Goal: Browse casually

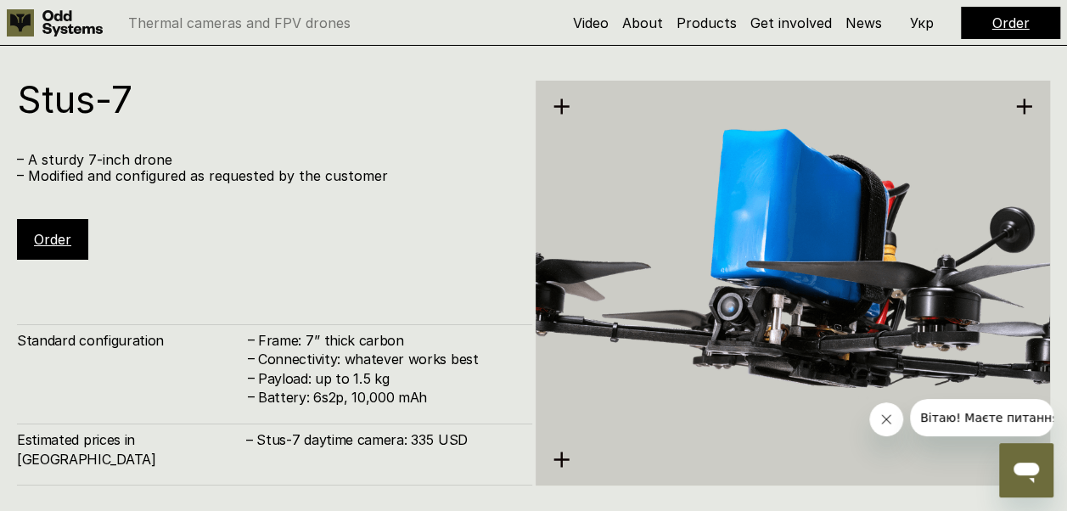
scroll to position [3140, 0]
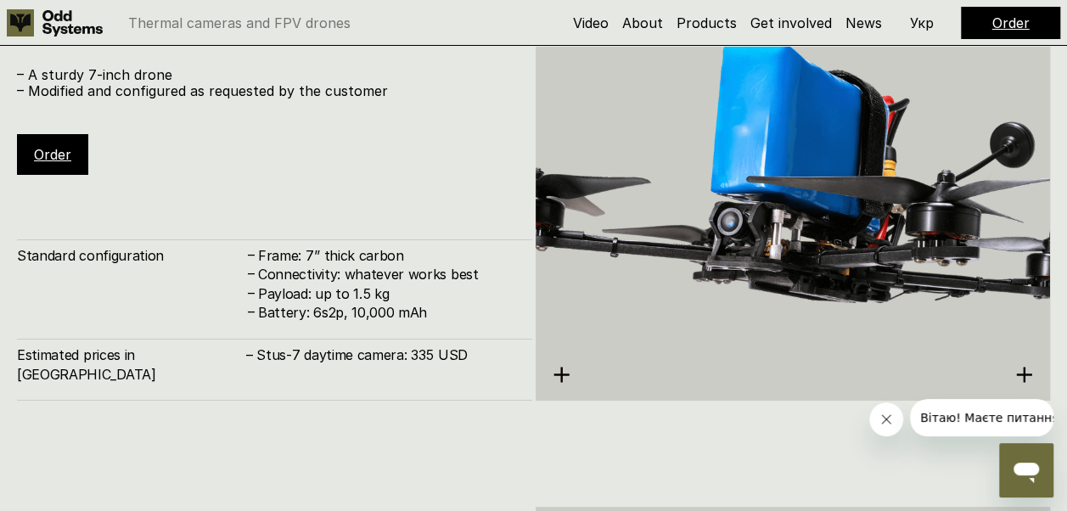
click at [657, 208] on img at bounding box center [792, 198] width 515 height 576
click at [690, 238] on img at bounding box center [792, 198] width 515 height 576
click at [54, 152] on link "Order" at bounding box center [52, 154] width 37 height 17
click at [50, 153] on link "Order" at bounding box center [52, 154] width 37 height 17
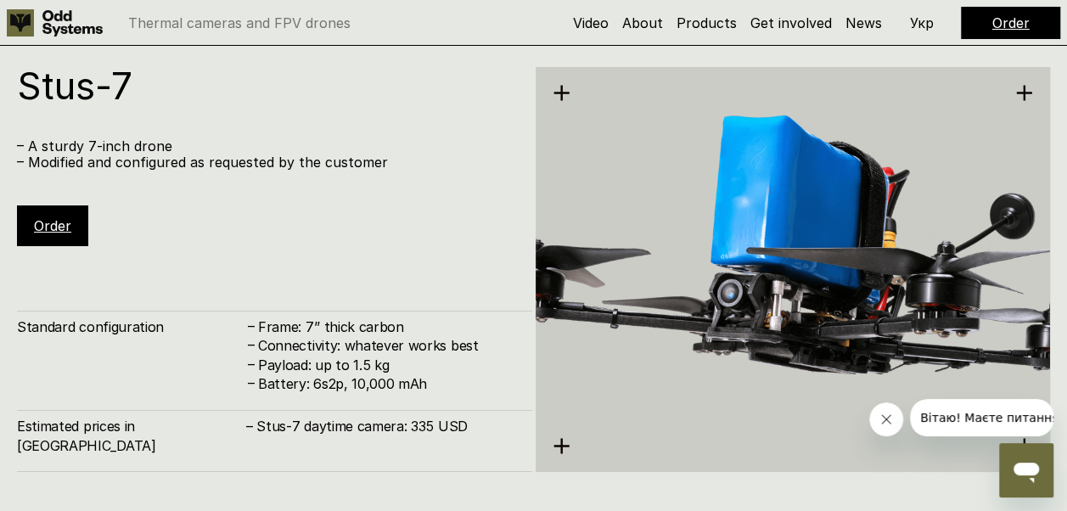
scroll to position [2970, 0]
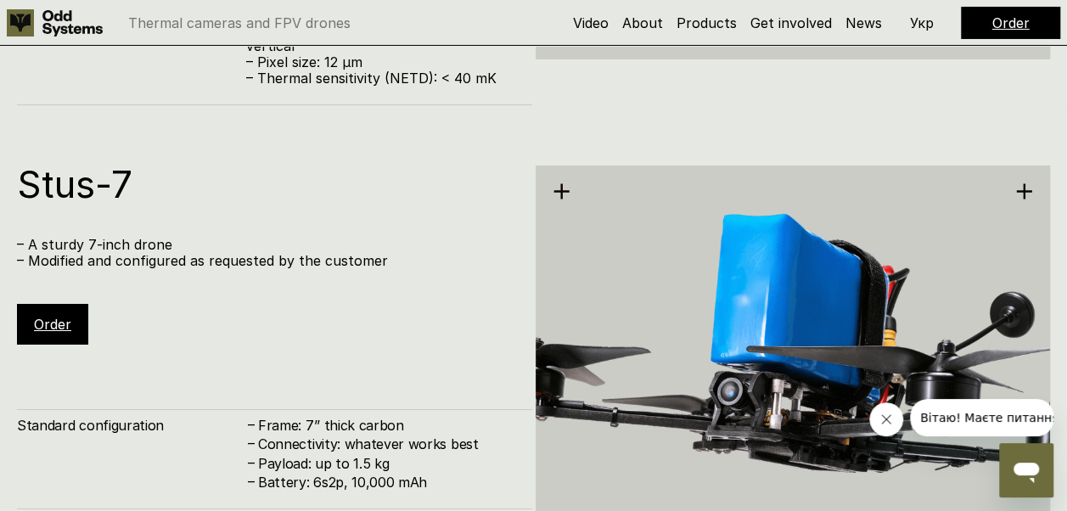
click at [208, 244] on p "– A sturdy 7-inch drone" at bounding box center [266, 245] width 498 height 16
drag, startPoint x: 86, startPoint y: 216, endPoint x: 85, endPoint y: 192, distance: 24.6
click at [85, 215] on div "Stus-7 – A sturdy 7-inch drone – Modified and configured as requested by the cu…" at bounding box center [274, 254] width 515 height 179
click at [85, 189] on h1 "Stus-7" at bounding box center [266, 183] width 498 height 37
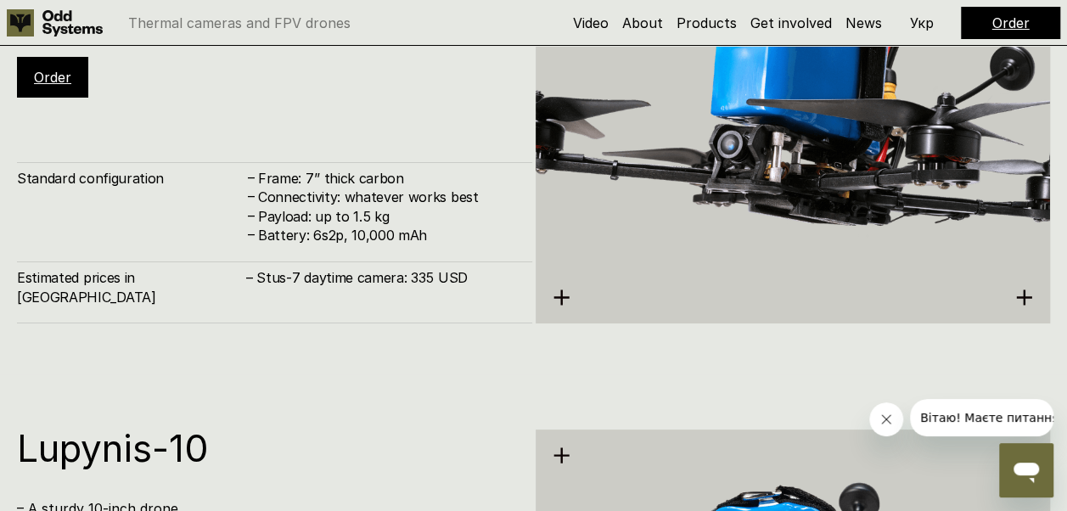
scroll to position [3224, 0]
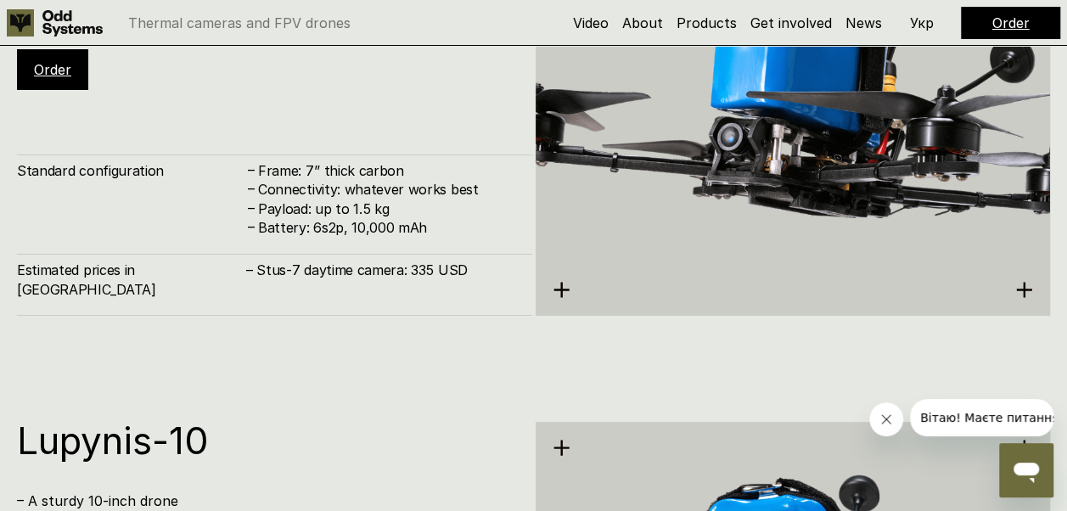
click at [565, 289] on icon at bounding box center [561, 290] width 18 height 18
click at [419, 279] on h4 "– Stus-7 daytime camera: 335 USD" at bounding box center [380, 269] width 269 height 19
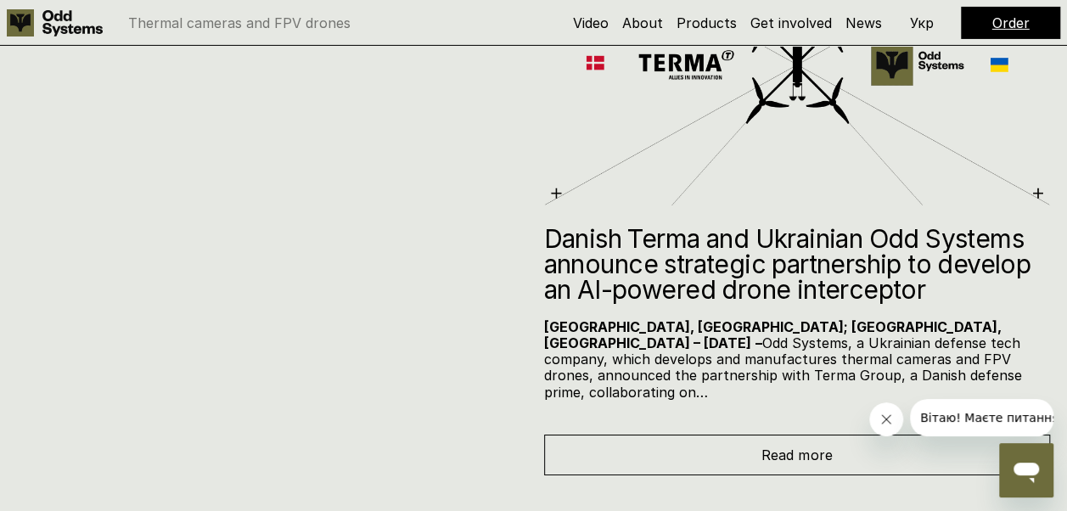
scroll to position [6109, 0]
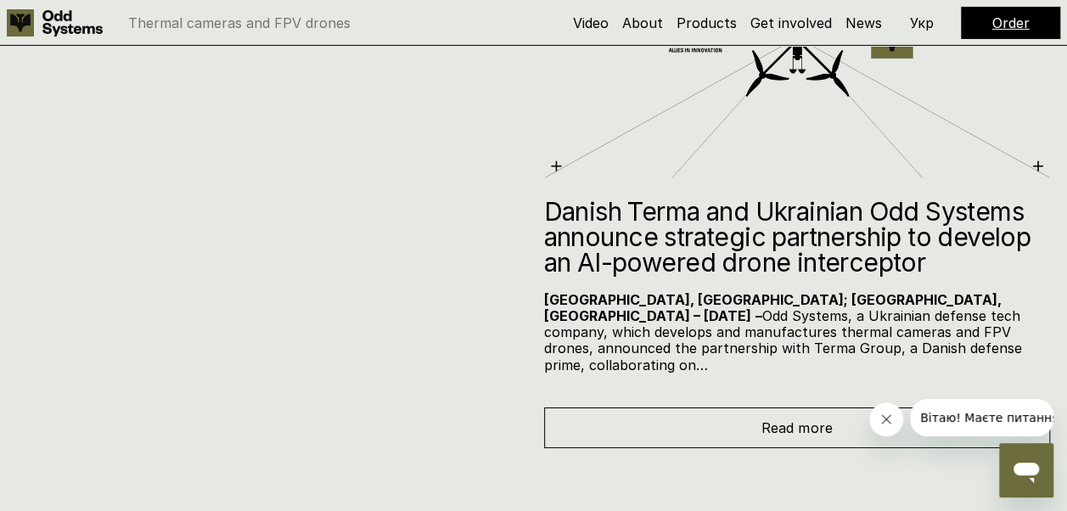
click at [839, 407] on div "Read more" at bounding box center [797, 427] width 507 height 41
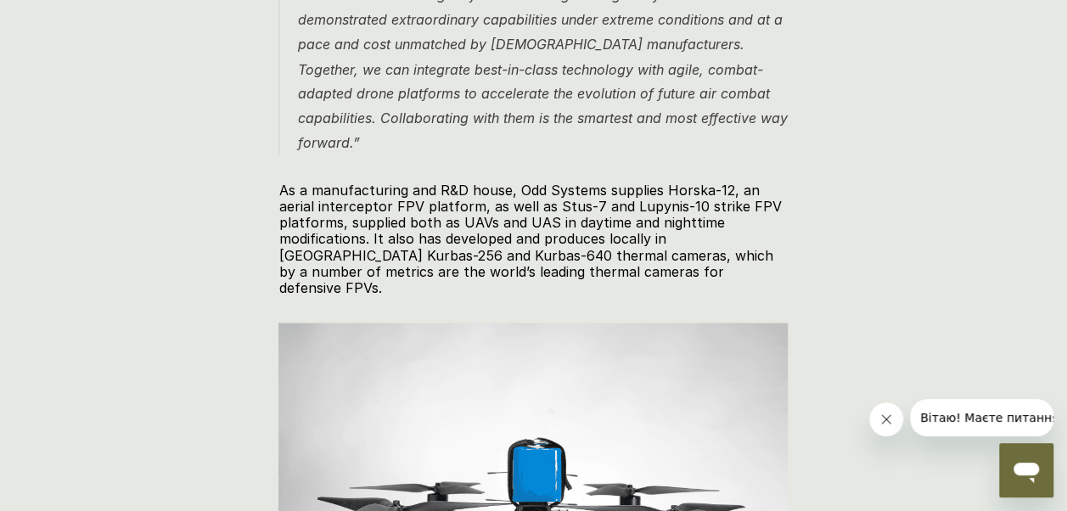
scroll to position [1188, 0]
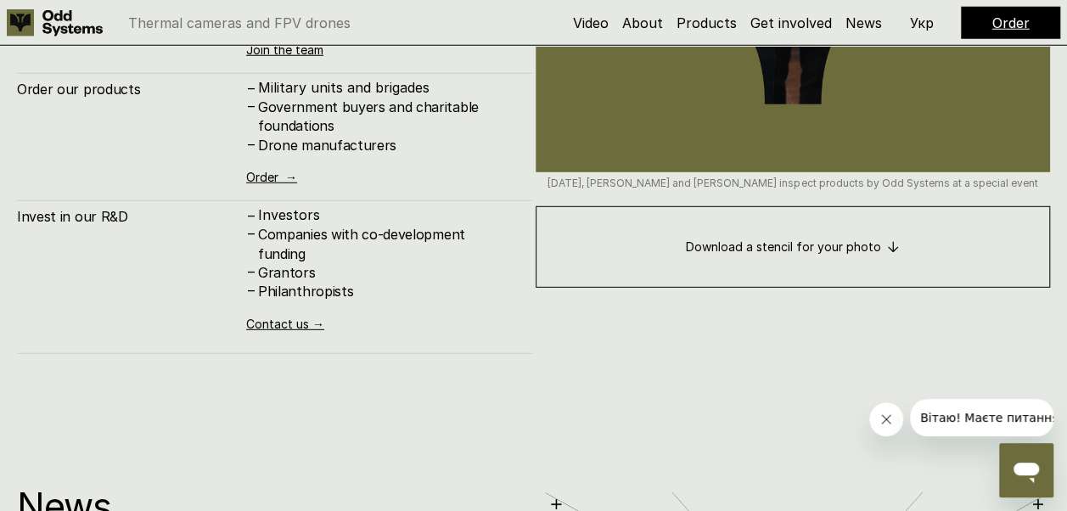
scroll to position [5622, 0]
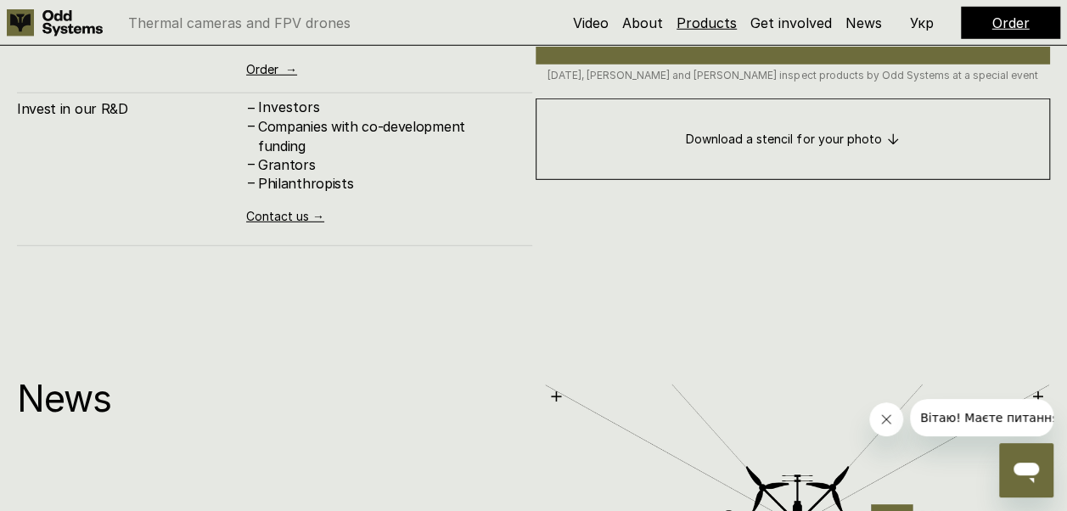
click at [712, 27] on link "Products" at bounding box center [706, 22] width 60 height 17
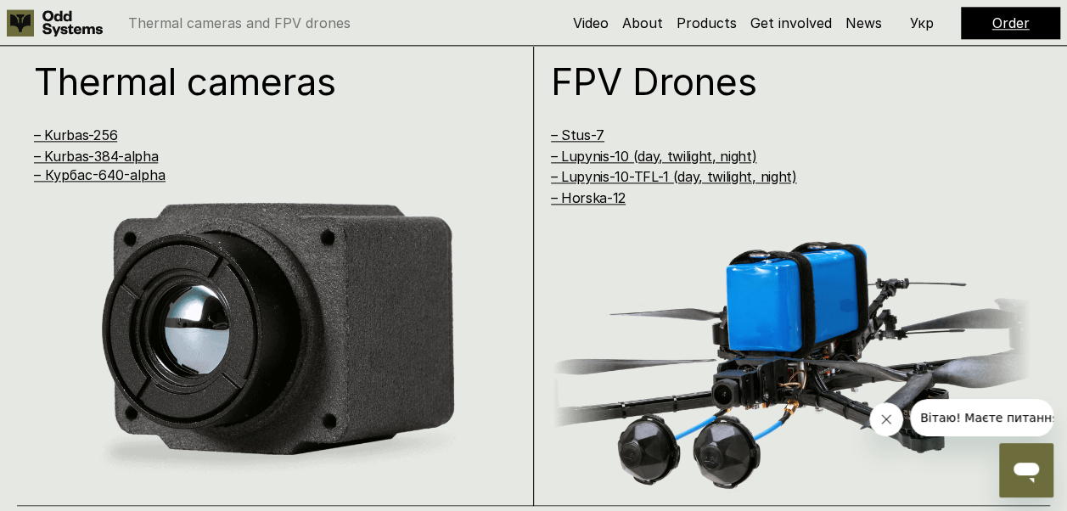
scroll to position [1037, 0]
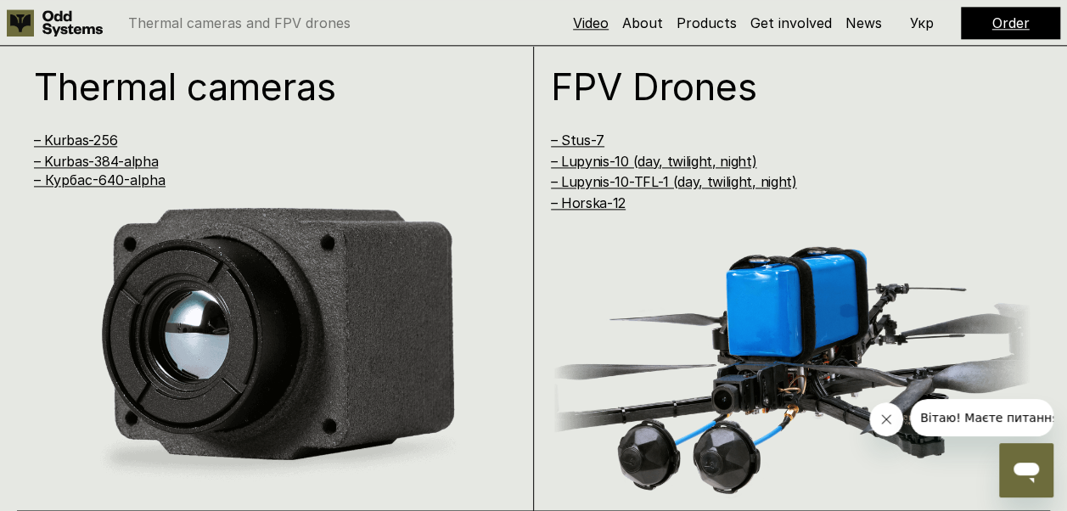
click at [602, 22] on link "Video" at bounding box center [591, 22] width 36 height 17
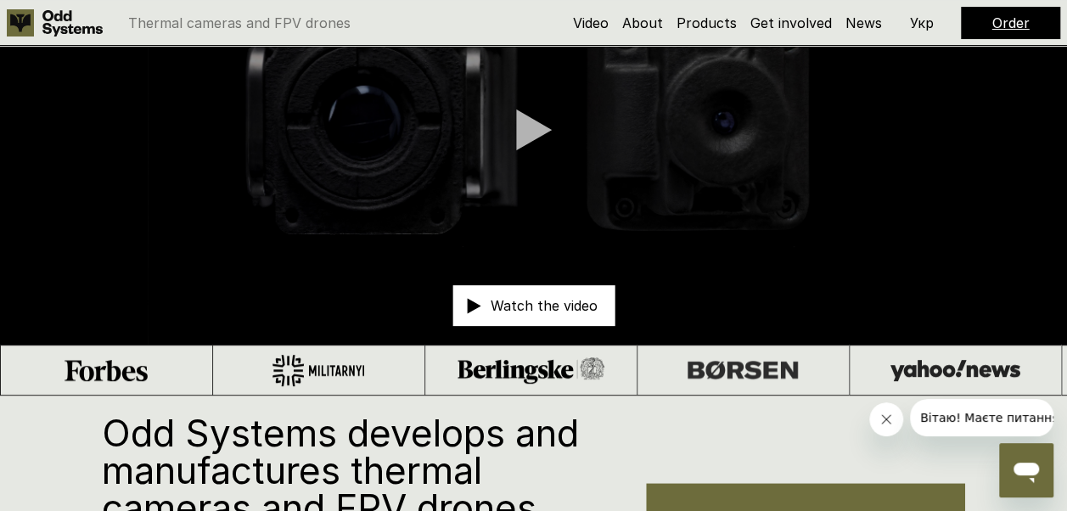
scroll to position [216, 0]
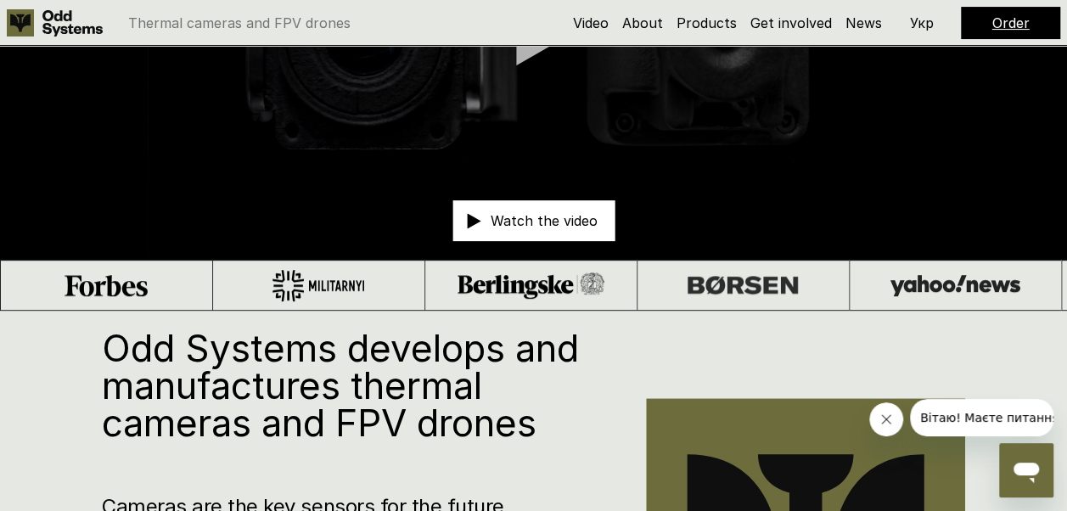
click at [457, 288] on icon at bounding box center [530, 285] width 147 height 26
click at [687, 285] on img at bounding box center [742, 286] width 110 height 18
